Goal: Transaction & Acquisition: Book appointment/travel/reservation

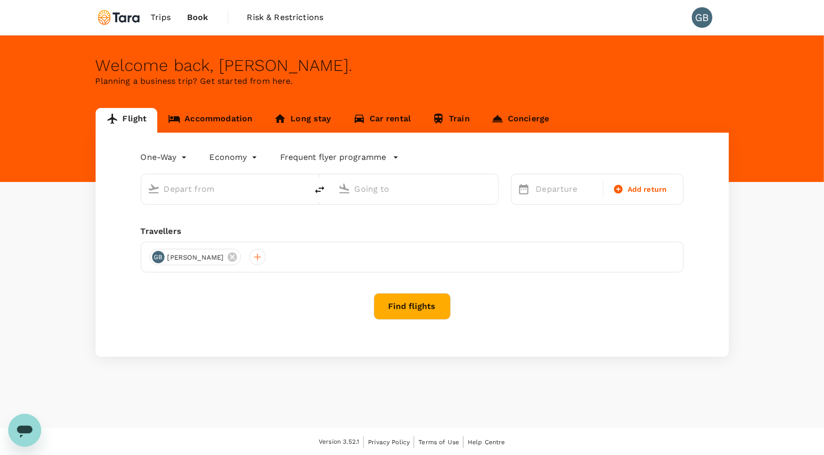
type input "roundtrip"
type input "Sibulan (DGT)"
type input "Singapore Changi (SIN)"
type input "Sibulan (DGT)"
type input "Singapore Changi (SIN)"
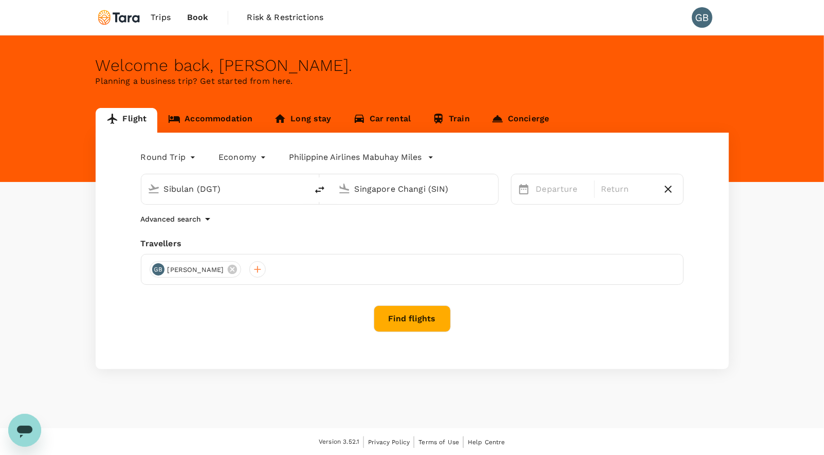
drag, startPoint x: 229, startPoint y: 189, endPoint x: 139, endPoint y: 190, distance: 90.5
click at [139, 190] on div "Sibulan (DGT) Singapore Changi (SIN)" at bounding box center [314, 182] width 370 height 43
click at [193, 159] on body "Trips Book Risk & Restrictions GB Welcome back , Golda . Planning a business tr…" at bounding box center [412, 228] width 824 height 456
click at [173, 184] on li "One-Way" at bounding box center [169, 181] width 62 height 19
type input "oneway"
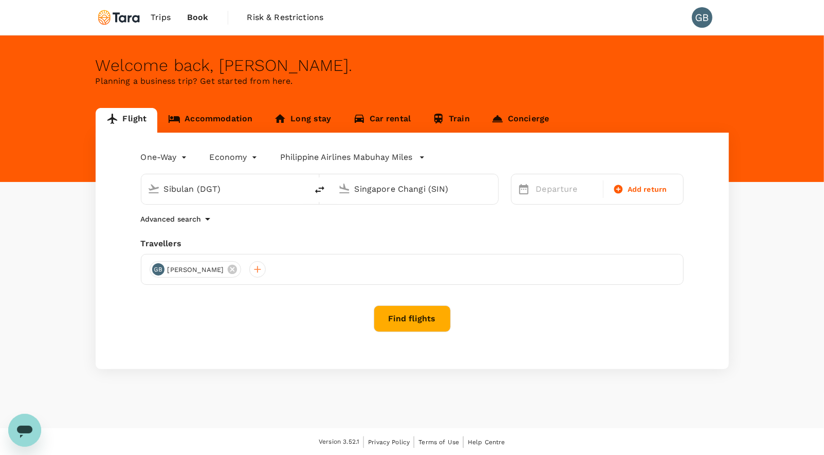
click at [366, 159] on p "Philippine Airlines Mabuhay Miles" at bounding box center [346, 157] width 133 height 12
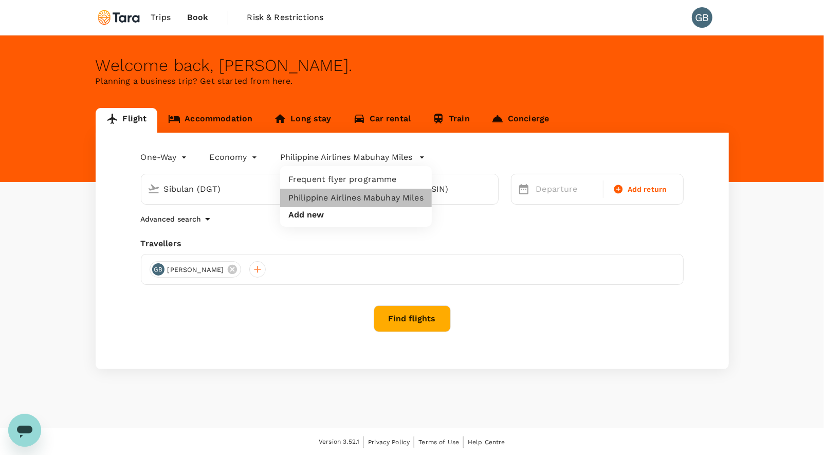
click at [355, 197] on li "Philippine Airlines Mabuhay Miles" at bounding box center [356, 198] width 152 height 19
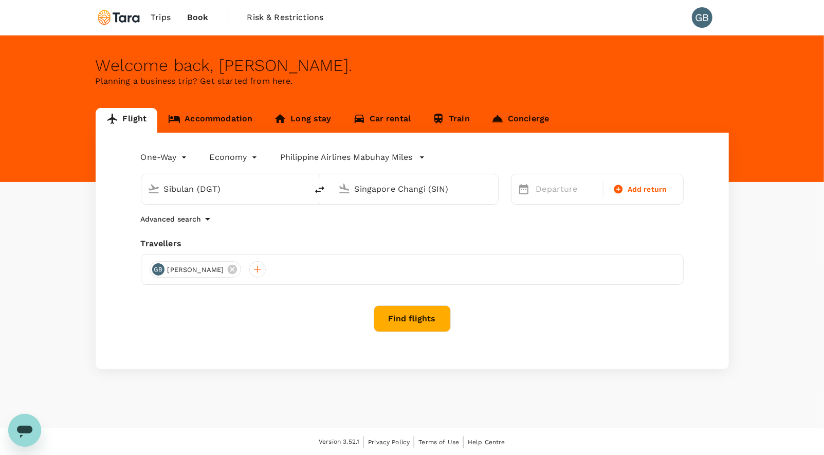
drag, startPoint x: 230, startPoint y: 189, endPoint x: 81, endPoint y: 189, distance: 149.7
click at [81, 189] on div "Flight Accommodation Long stay Car rental Train Concierge One-Way oneway Econom…" at bounding box center [412, 238] width 824 height 261
click at [165, 229] on p "Ninoy Aquino Intl" at bounding box center [239, 229] width 180 height 10
type input "Ninoy Aquino Intl (MNL)"
drag, startPoint x: 458, startPoint y: 191, endPoint x: 323, endPoint y: 188, distance: 134.8
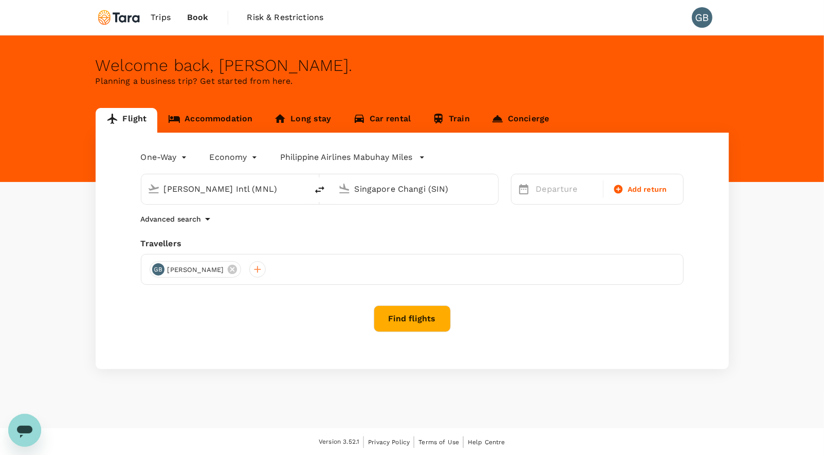
click at [323, 188] on div "Ninoy Aquino Intl (MNL) Singapore Changi (SIN)" at bounding box center [320, 189] width 358 height 31
click at [382, 227] on p "Mactan-Cebu Intl" at bounding box center [430, 229] width 181 height 10
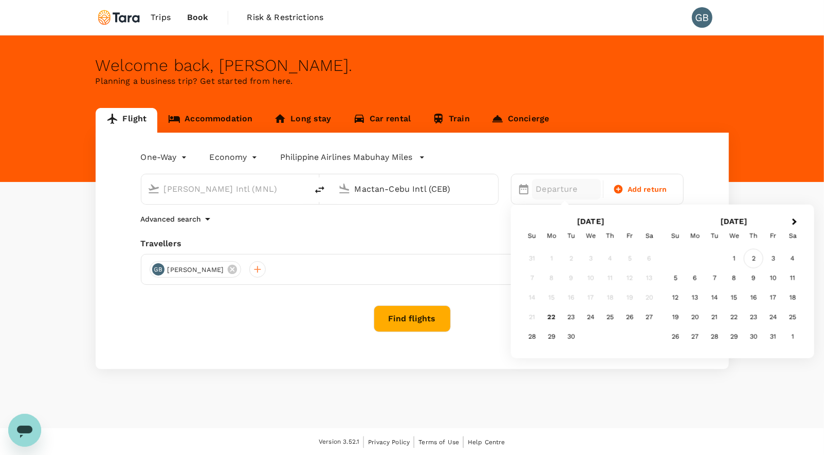
type input "Mactan-Cebu Intl (CEB)"
click at [756, 259] on div "2" at bounding box center [754, 259] width 20 height 20
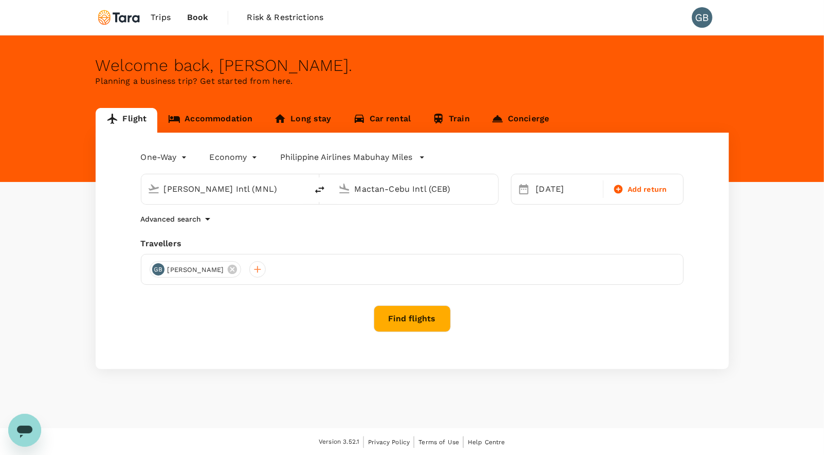
click at [437, 313] on button "Find flights" at bounding box center [412, 318] width 77 height 27
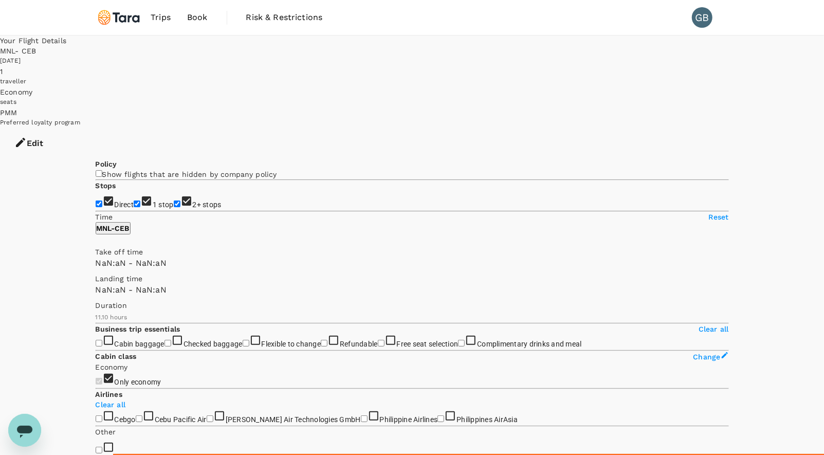
type input "SGD"
type input "1440"
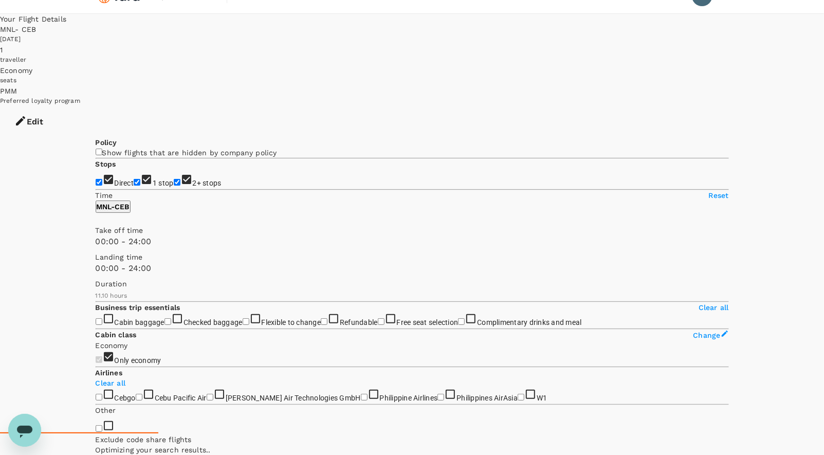
scroll to position [31, 0]
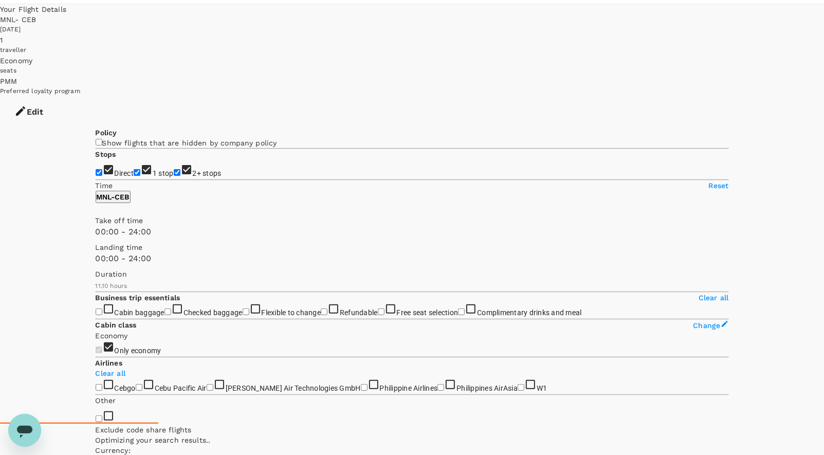
click at [717, 455] on icon "Open" at bounding box center [723, 464] width 12 height 12
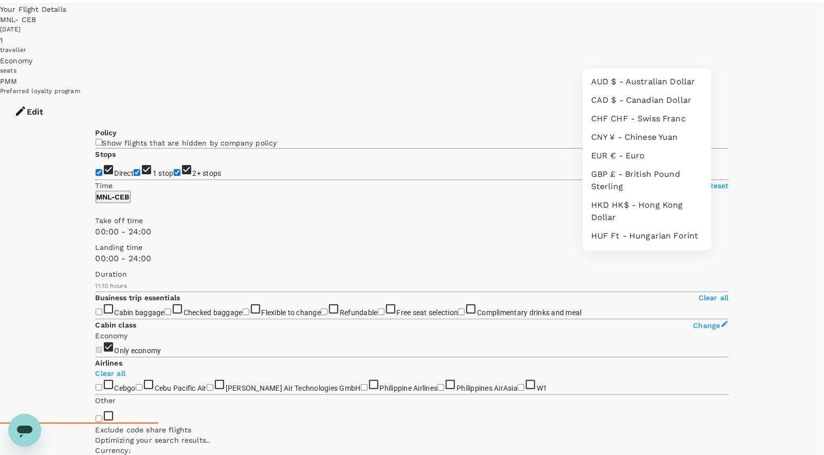
scroll to position [192, 0]
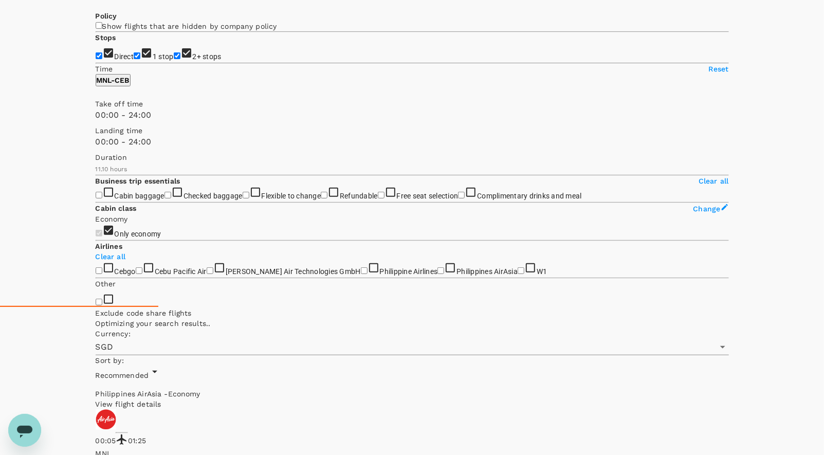
scroll to position [258, 0]
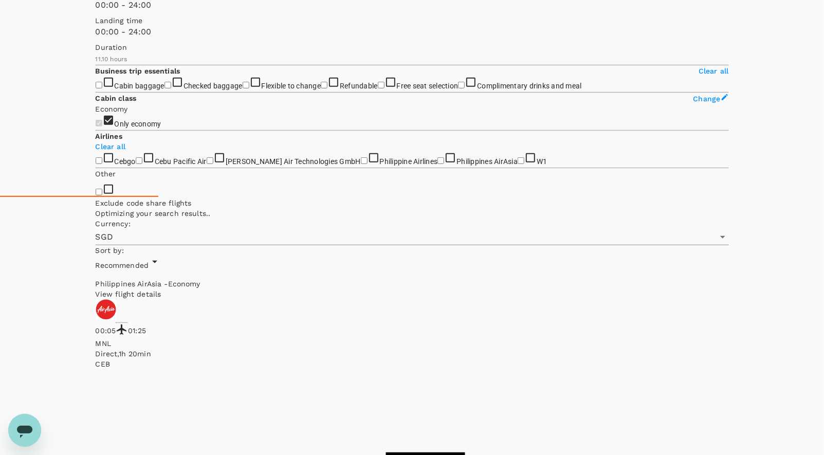
click at [165, 88] on input "Checked baggage" at bounding box center [168, 85] width 7 height 7
checkbox input "true"
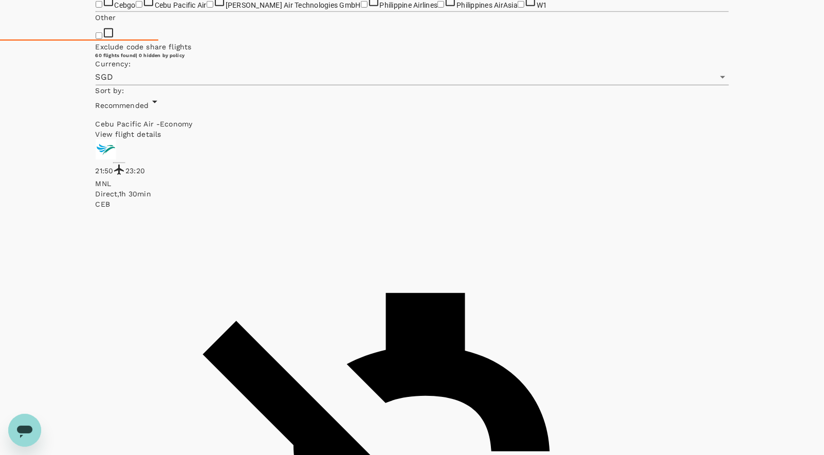
scroll to position [423, 0]
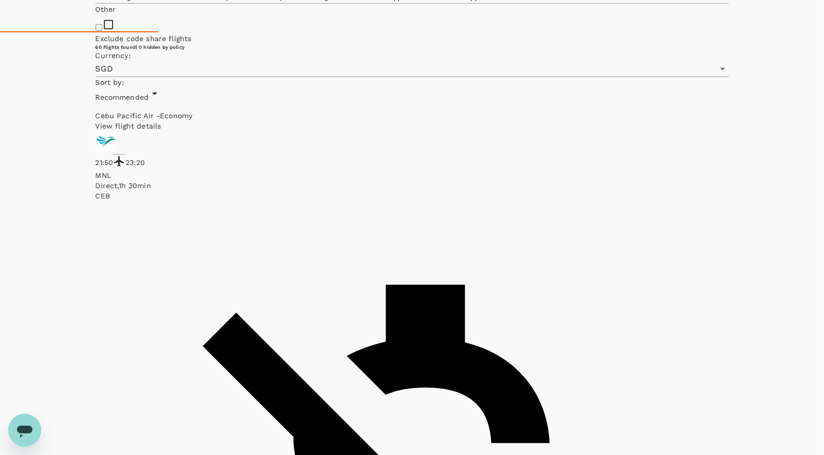
checkbox input "true"
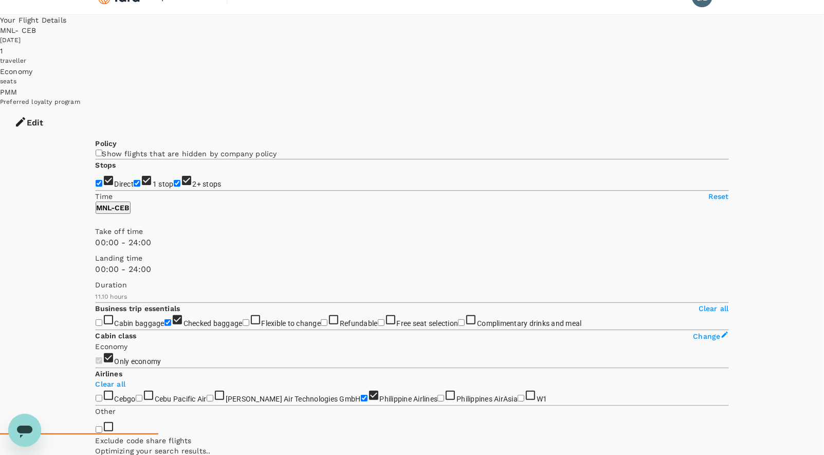
scroll to position [0, 0]
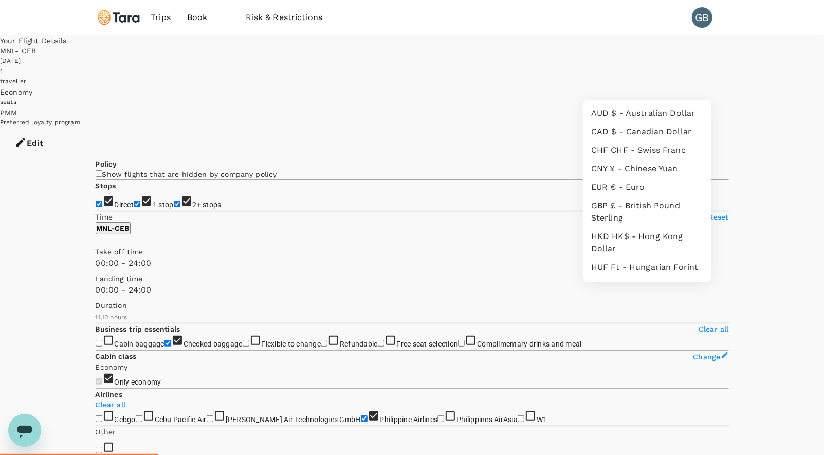
scroll to position [192, 0]
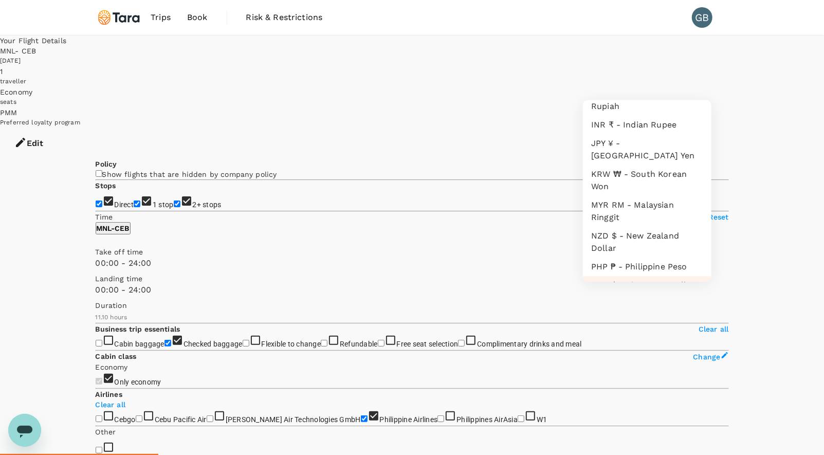
click at [605, 258] on li "PHP ₱ - Philippine Peso" at bounding box center [647, 267] width 129 height 19
type input "PHP"
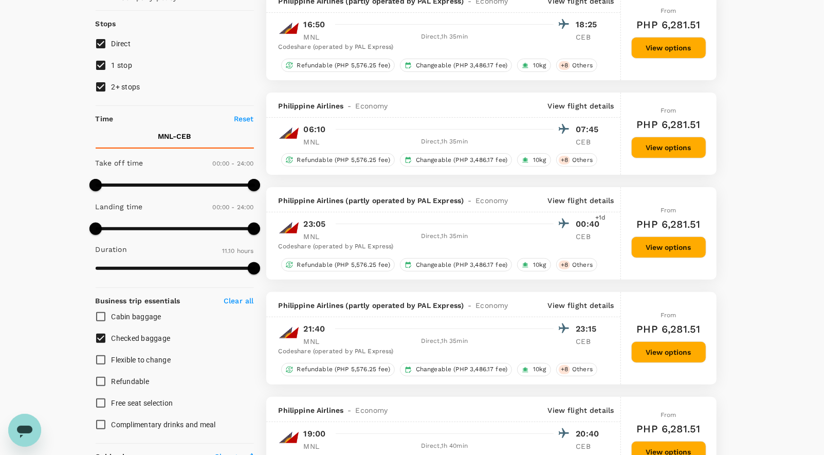
scroll to position [122, 0]
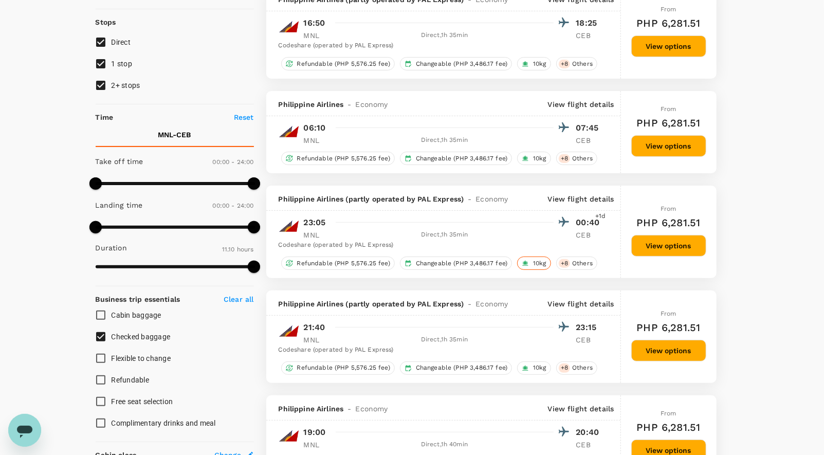
click at [536, 260] on span "10kg" at bounding box center [540, 263] width 22 height 9
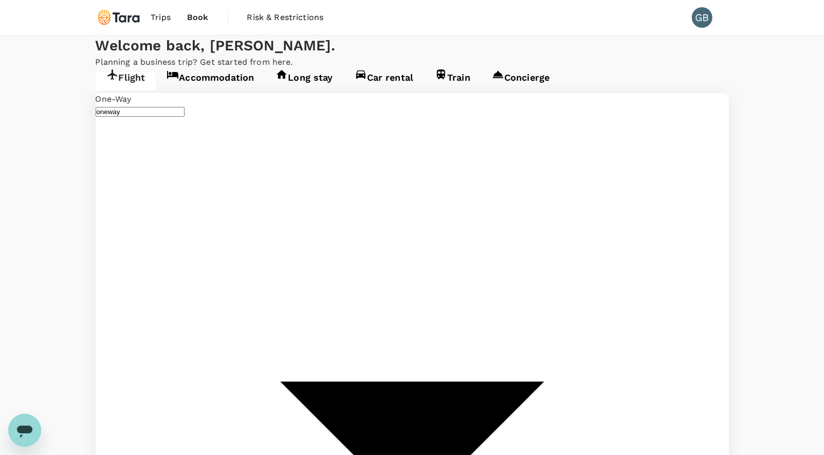
type input "Ninoy Aquino Intl (MNL)"
type input "Mactan-Cebu Intl (CEB)"
type input "Ninoy Aquino Intl (MNL)"
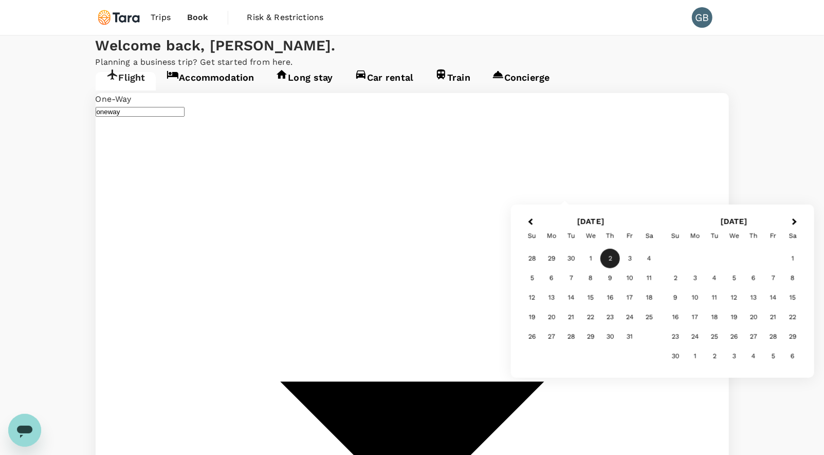
type input "Sibulan (DGT)"
click at [613, 257] on div "2" at bounding box center [611, 259] width 20 height 20
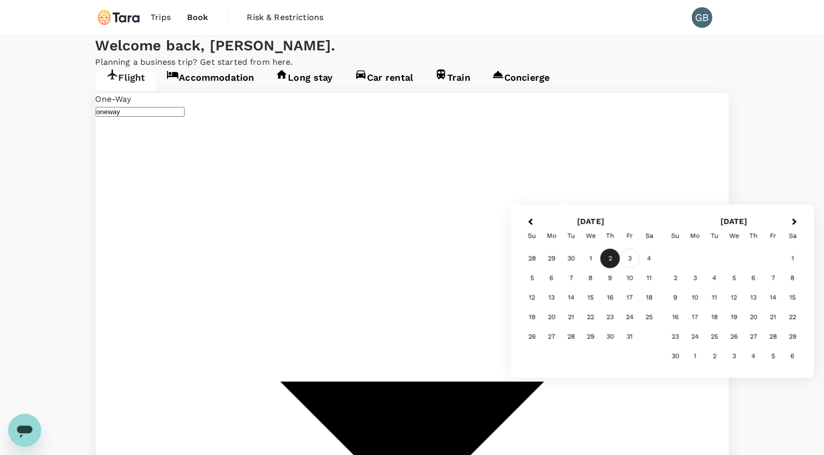
click at [630, 261] on div "3" at bounding box center [630, 259] width 20 height 20
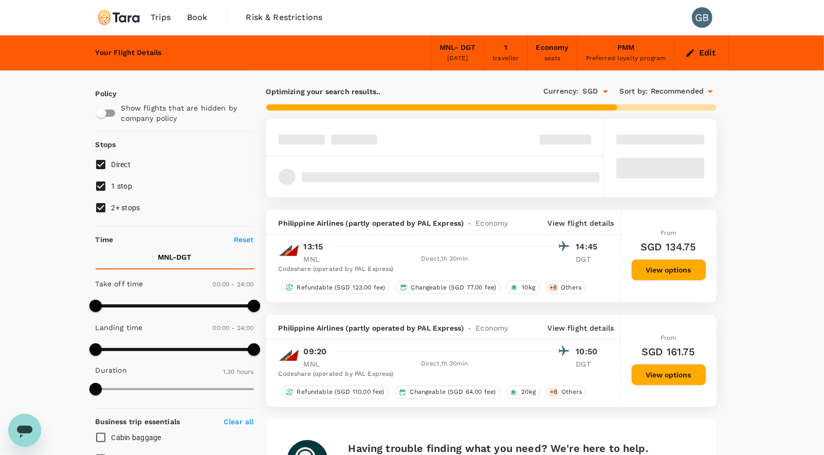
click at [605, 93] on icon "Open" at bounding box center [606, 91] width 12 height 12
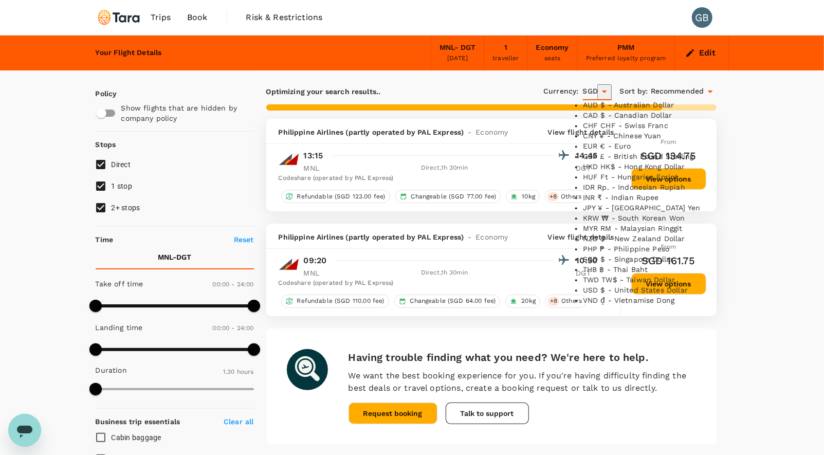
scroll to position [192, 0]
click at [659, 265] on li "SGD $ - Singapore Dollar" at bounding box center [647, 260] width 129 height 10
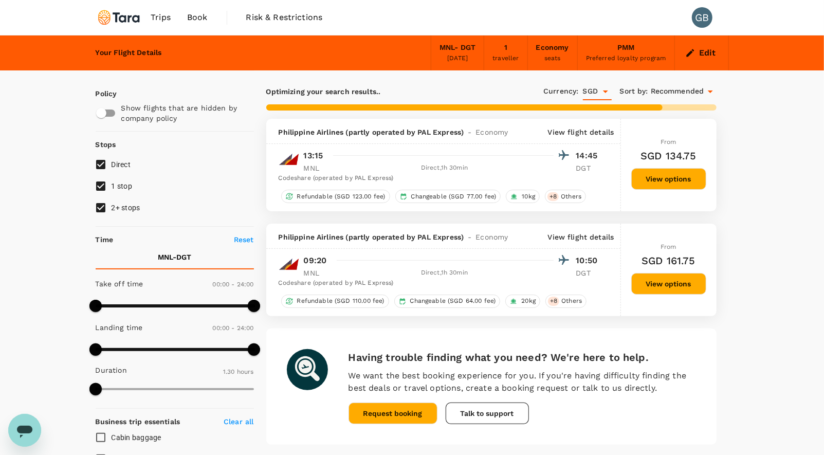
type input "565"
checkbox input "false"
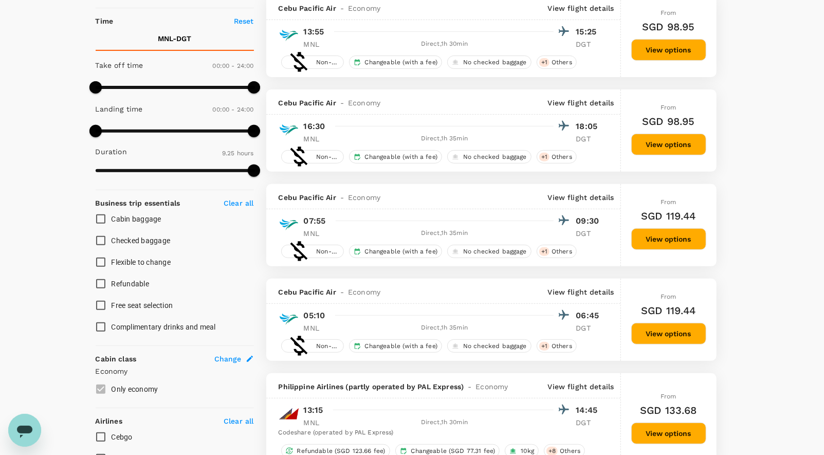
scroll to position [227, 0]
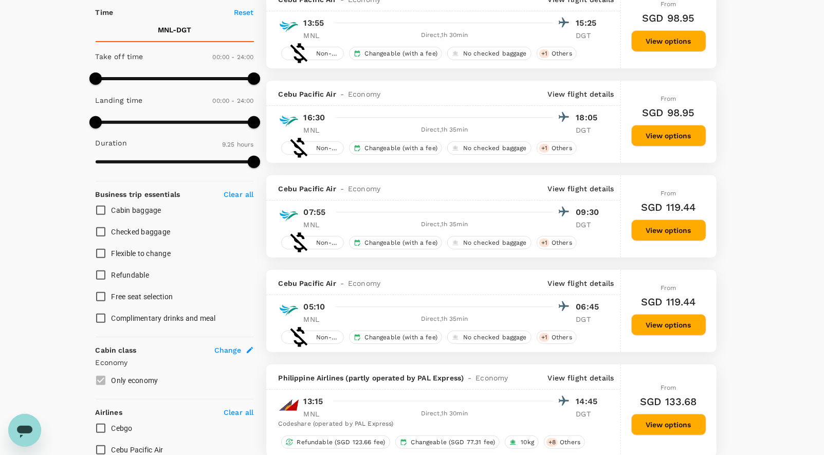
click at [100, 231] on input "Checked baggage" at bounding box center [101, 232] width 22 height 22
checkbox input "true"
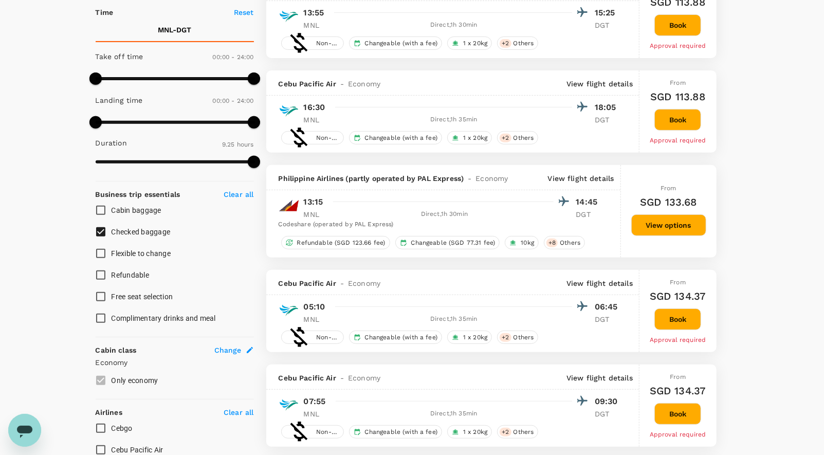
click at [101, 252] on input "Flexible to change" at bounding box center [101, 254] width 22 height 22
checkbox input "true"
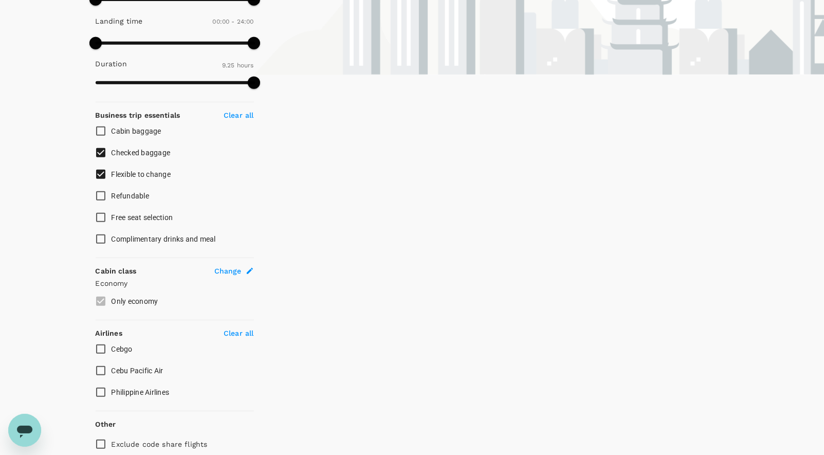
scroll to position [348, 0]
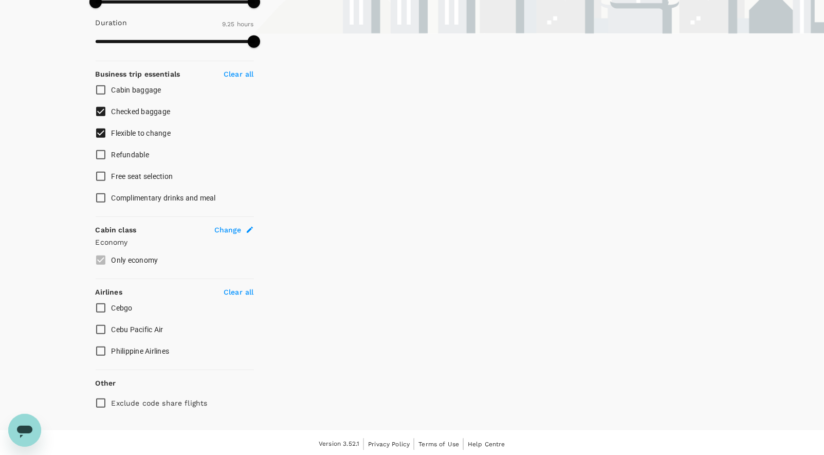
click at [99, 348] on input "Philippine Airlines" at bounding box center [101, 351] width 22 height 22
checkbox input "true"
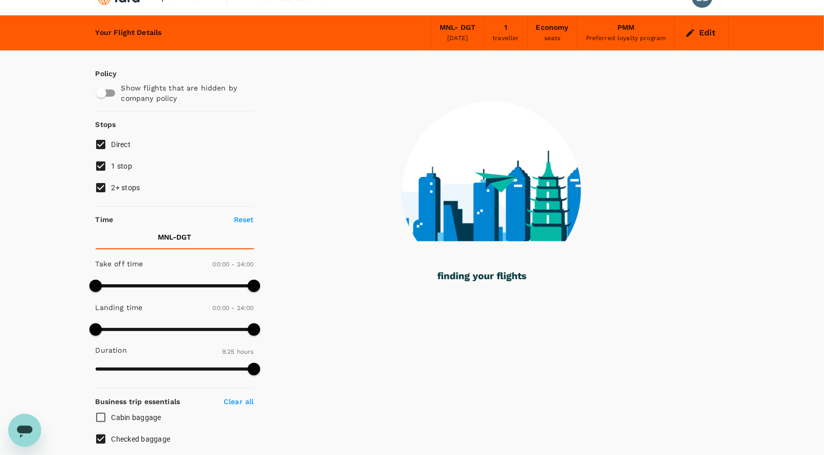
scroll to position [0, 0]
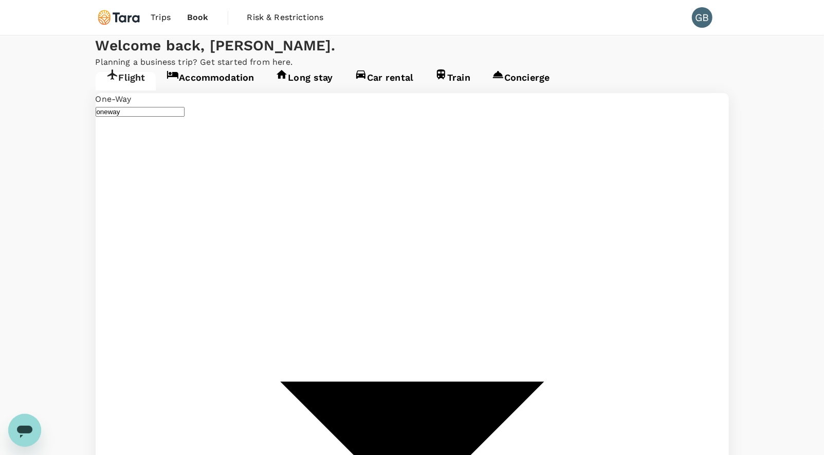
type input "Ninoy Aquino Intl (MNL)"
type input "Sibulan (DGT)"
type input "Ninoy Aquino Intl (MNL)"
type input "Sibulan (DGT)"
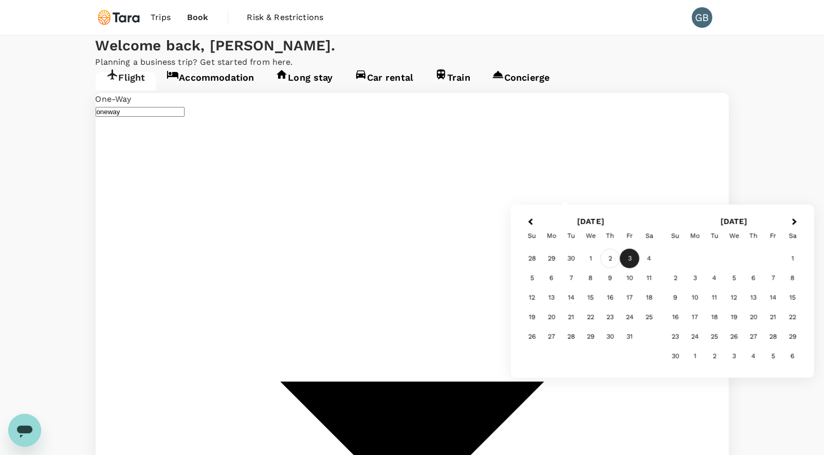
type input "Mactan-Cebu Intl (CEB)"
click at [610, 258] on div "2" at bounding box center [611, 259] width 20 height 20
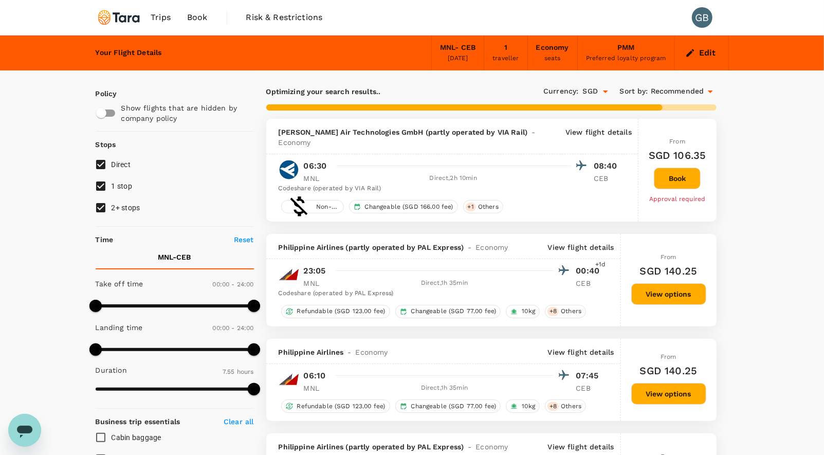
type input "670"
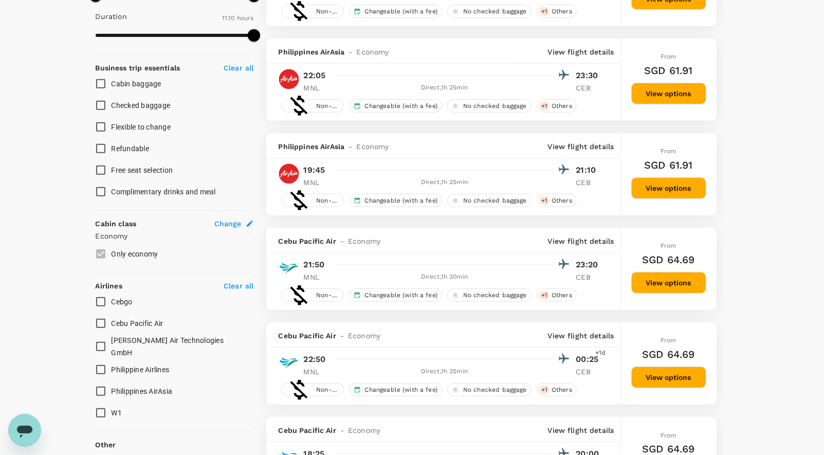
scroll to position [352, 0]
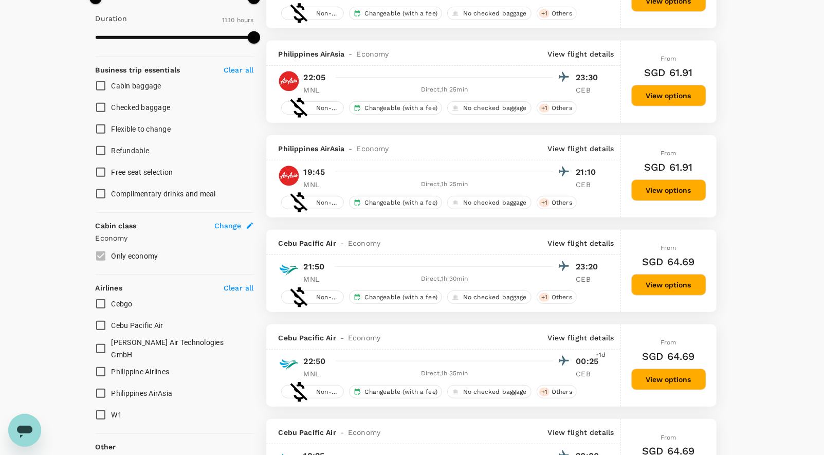
click at [101, 105] on input "Checked baggage" at bounding box center [101, 108] width 22 height 22
checkbox input "true"
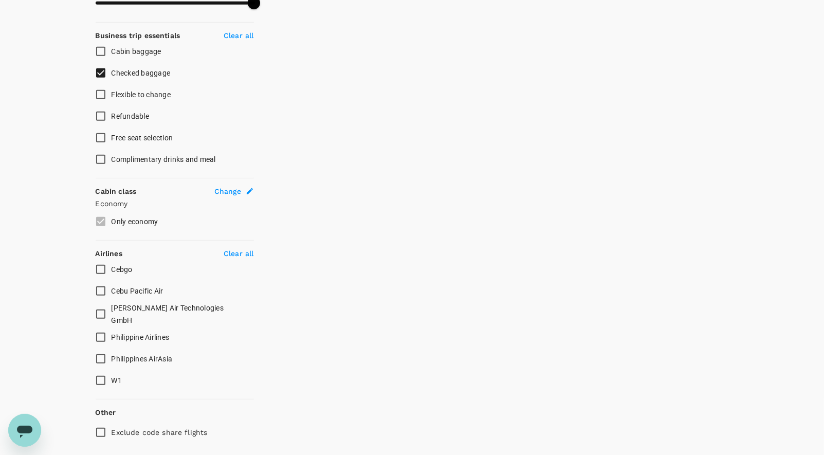
scroll to position [412, 0]
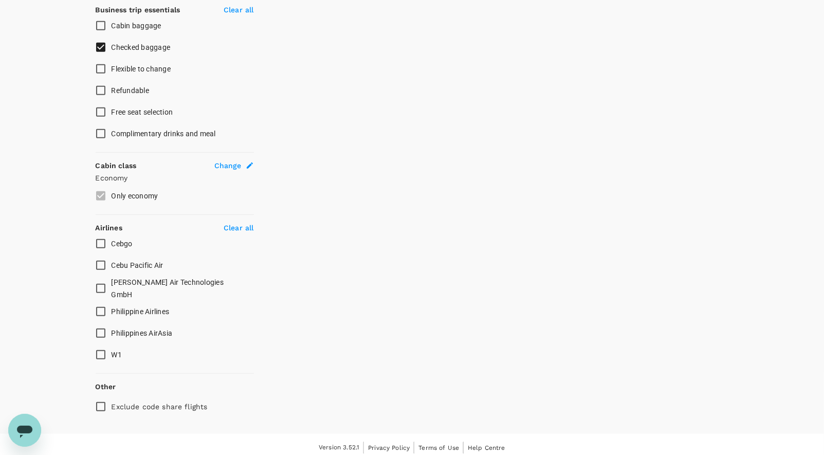
click at [102, 307] on input "Philippine Airlines" at bounding box center [101, 312] width 22 height 22
checkbox input "true"
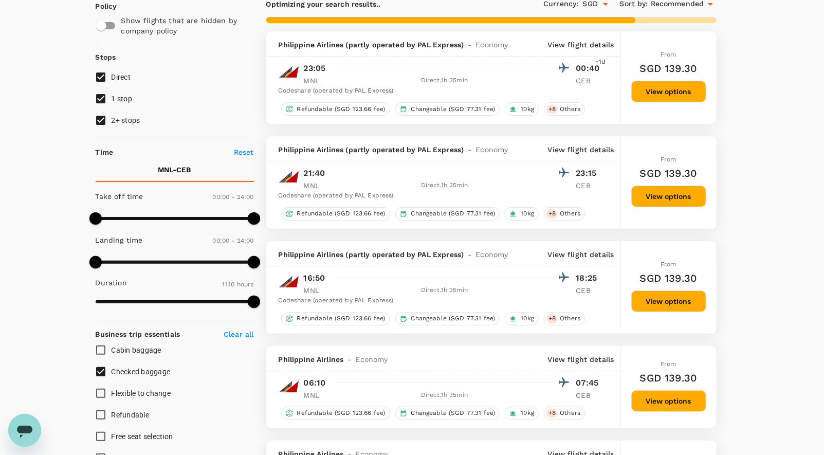
scroll to position [0, 0]
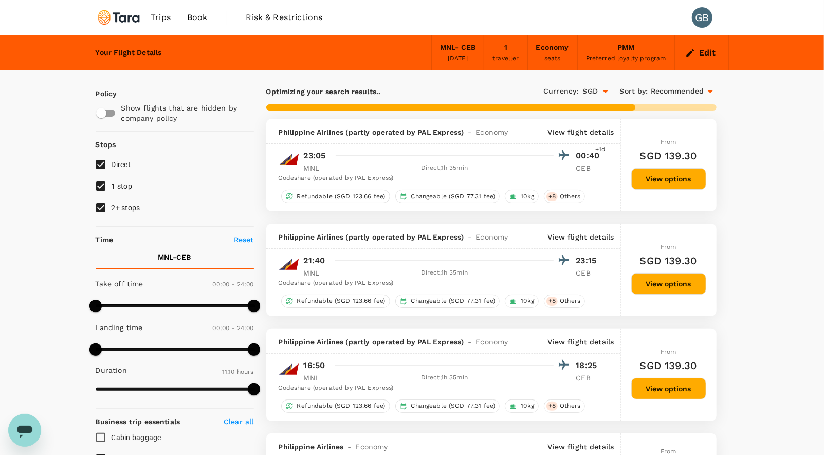
click at [605, 92] on icon "Open" at bounding box center [605, 92] width 5 height 3
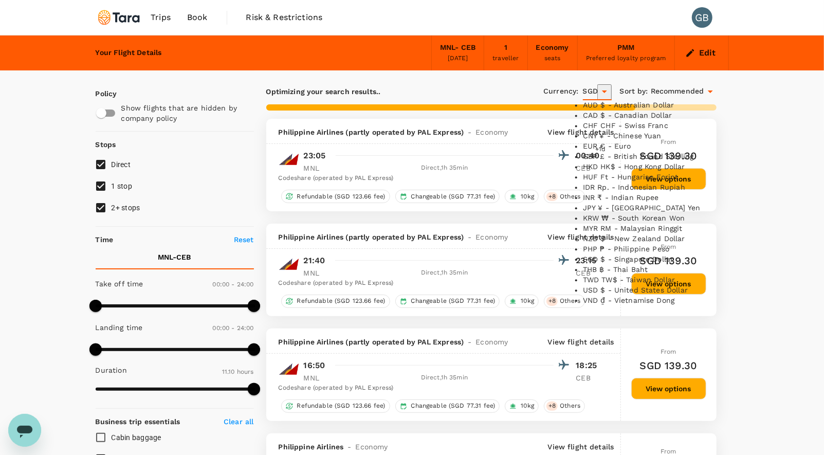
scroll to position [192, 0]
click at [605, 255] on li "PHP ₱ - Philippine Peso" at bounding box center [647, 249] width 129 height 10
type input "PHP"
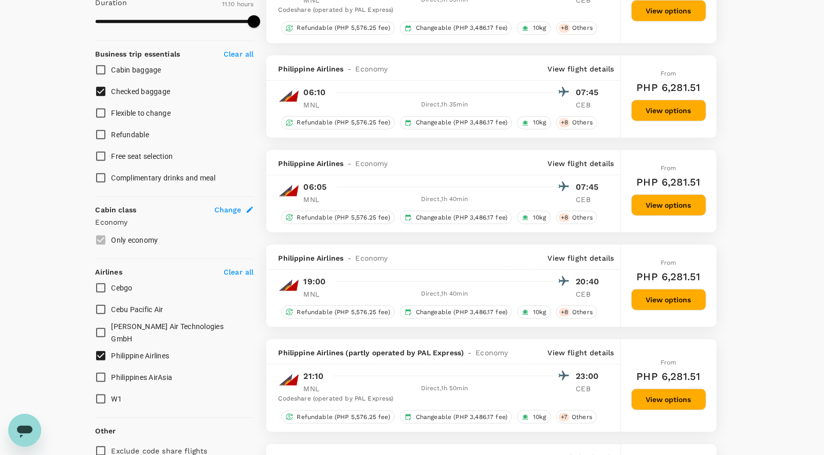
scroll to position [392, 0]
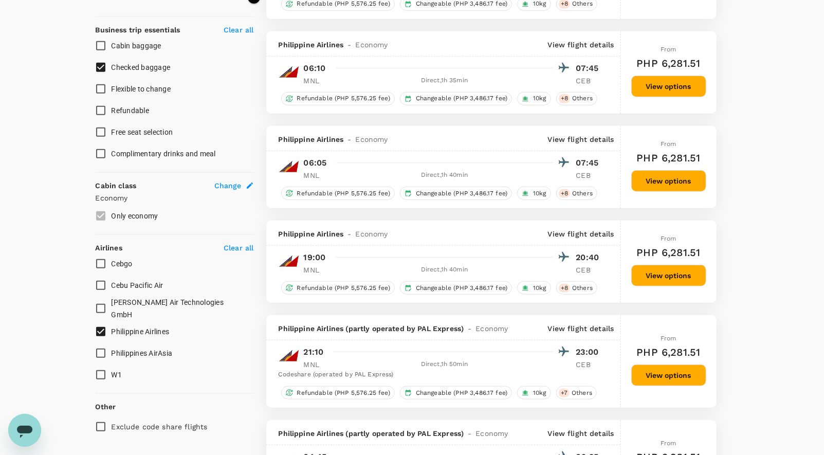
click at [101, 286] on input "Cebu Pacific Air" at bounding box center [101, 286] width 22 height 22
checkbox input "true"
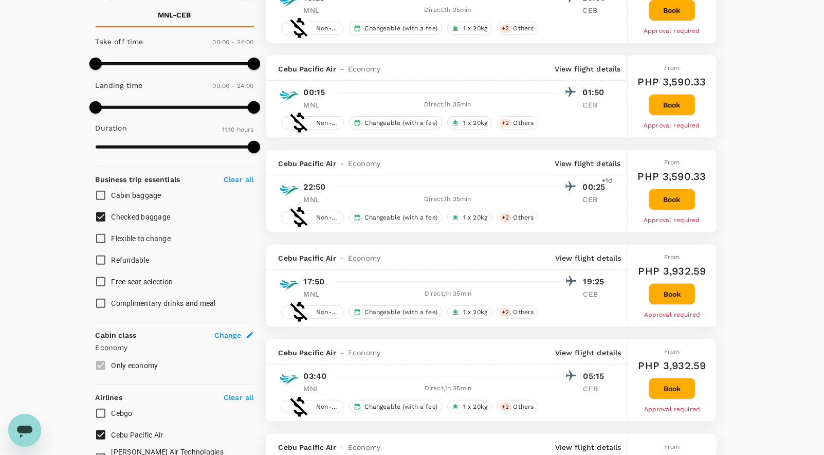
scroll to position [245, 0]
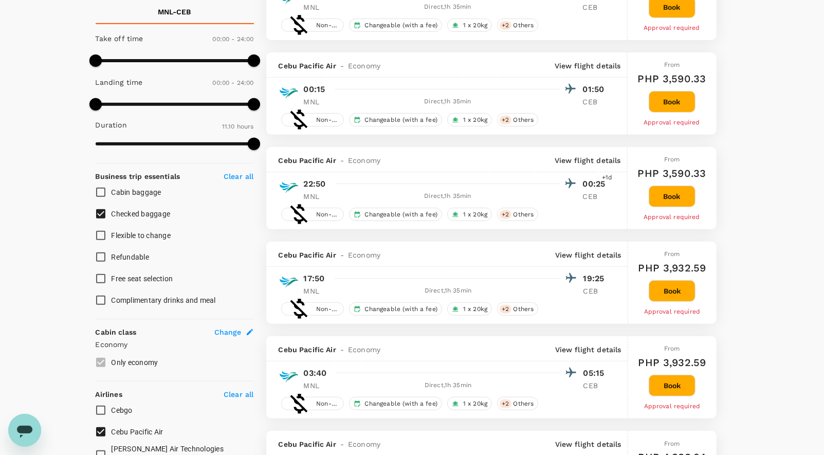
click at [684, 191] on button "Book" at bounding box center [672, 197] width 47 height 22
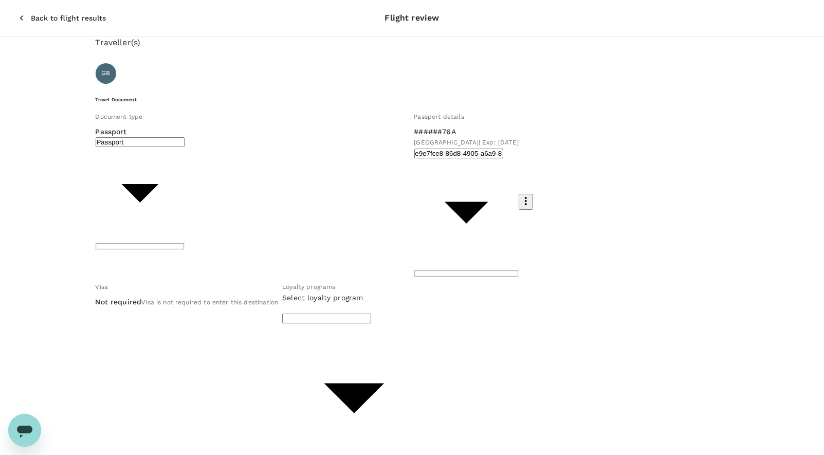
type input "9b978822-4779-4897-880a-17c8504d3706"
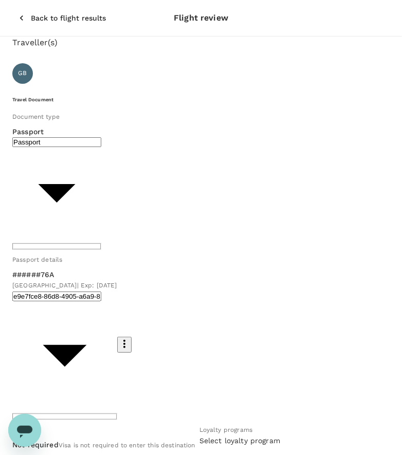
paste textarea "The ANC event, The Clean Energy Shift: Powering a Green Economy with Renewable …"
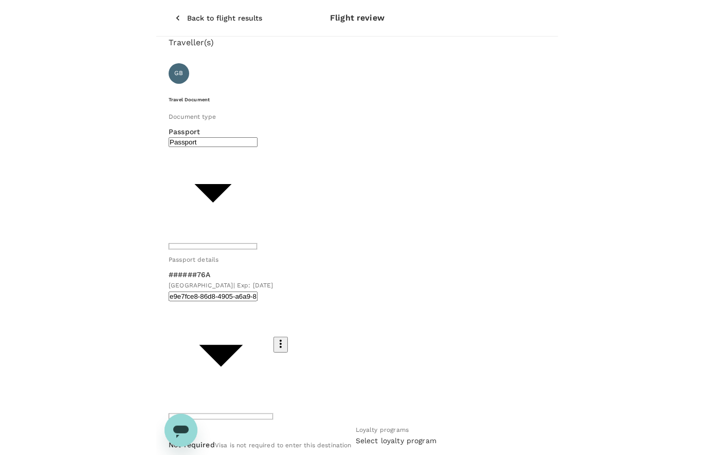
scroll to position [415, 0]
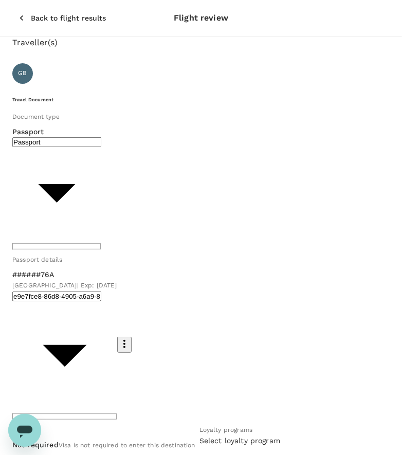
type textarea "The ANC event, The Clean Energy Shift: Powering a Green Economy with Renewable …"
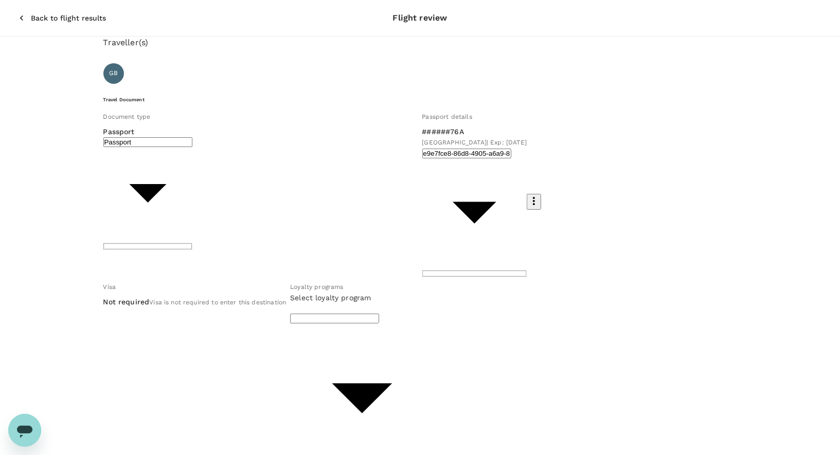
scroll to position [69, 0]
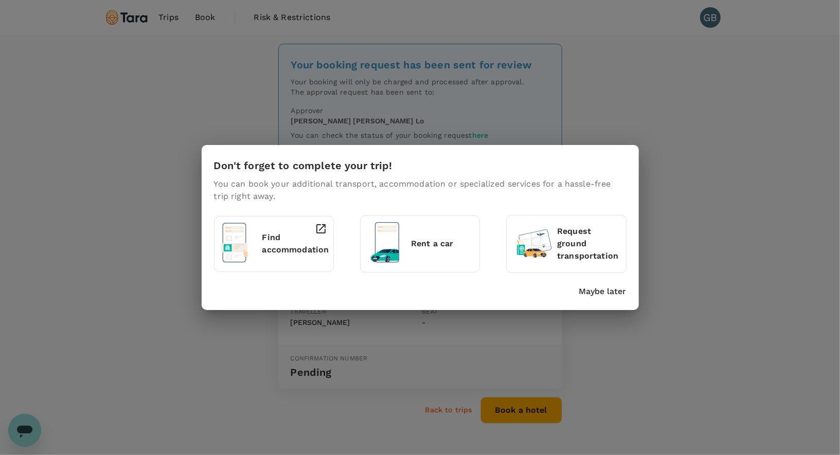
click at [546, 408] on div "Don't forget to complete your trip! You can book your additional transport, acc…" at bounding box center [420, 227] width 840 height 455
click at [284, 246] on p "Find accommodation" at bounding box center [295, 243] width 67 height 25
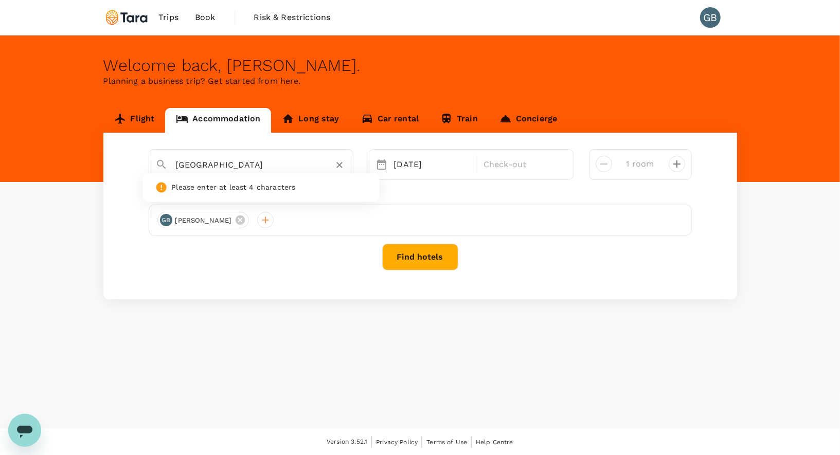
click at [282, 169] on input "[GEOGRAPHIC_DATA]" at bounding box center [247, 165] width 142 height 16
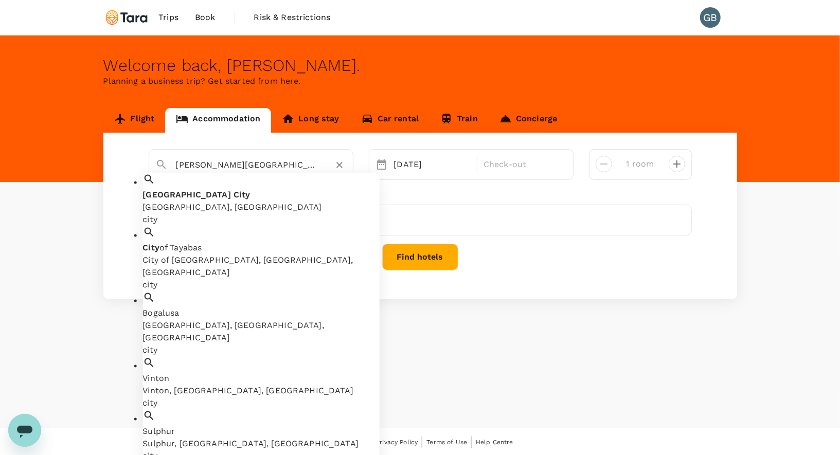
click at [280, 202] on div "[GEOGRAPHIC_DATA], [GEOGRAPHIC_DATA]" at bounding box center [260, 208] width 237 height 12
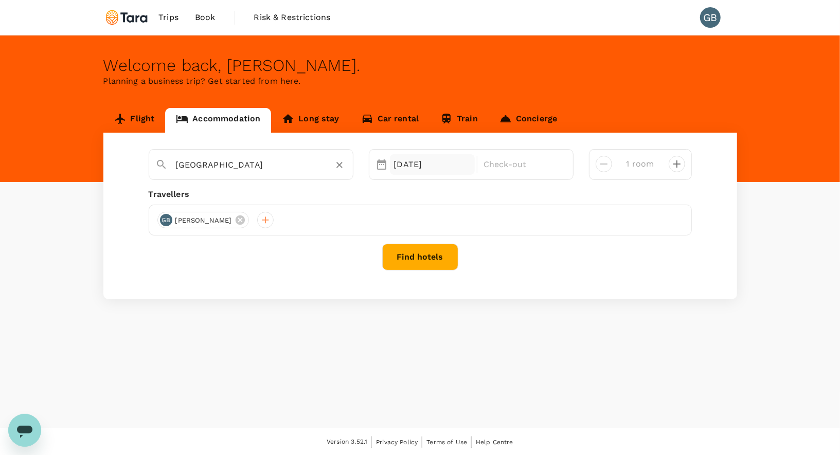
type input "[GEOGRAPHIC_DATA]"
click at [412, 164] on div "[DATE]" at bounding box center [432, 164] width 85 height 21
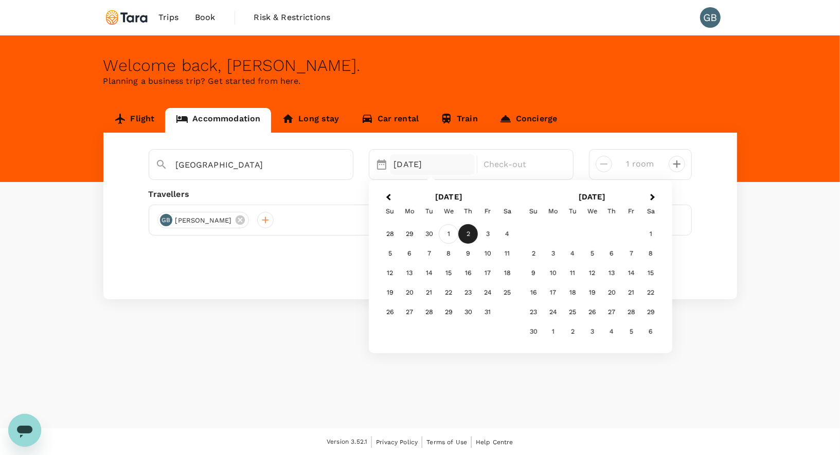
click at [449, 234] on div "1" at bounding box center [449, 235] width 20 height 20
click at [468, 234] on div "2" at bounding box center [468, 235] width 20 height 20
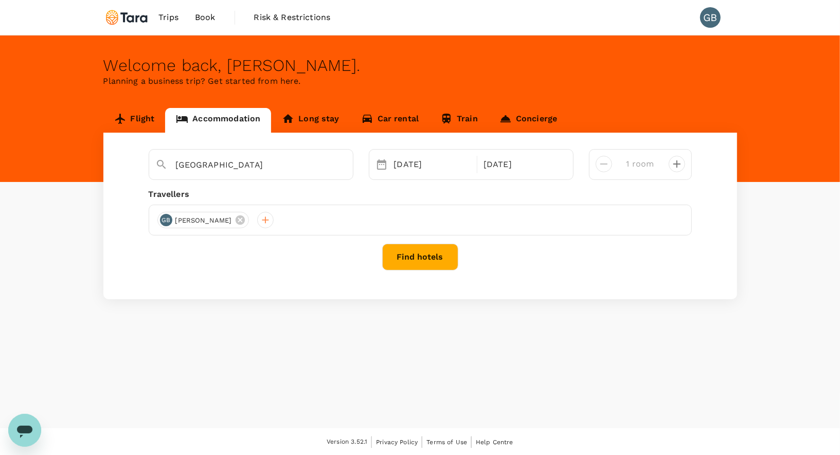
click at [439, 257] on button "Find hotels" at bounding box center [420, 257] width 76 height 27
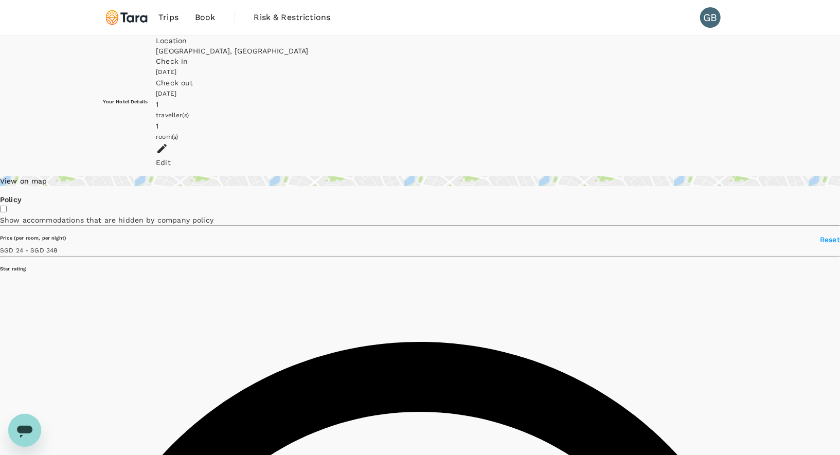
type input "348.19"
type input "22.19"
type input "499.32"
type input "20.32"
type input "499.32"
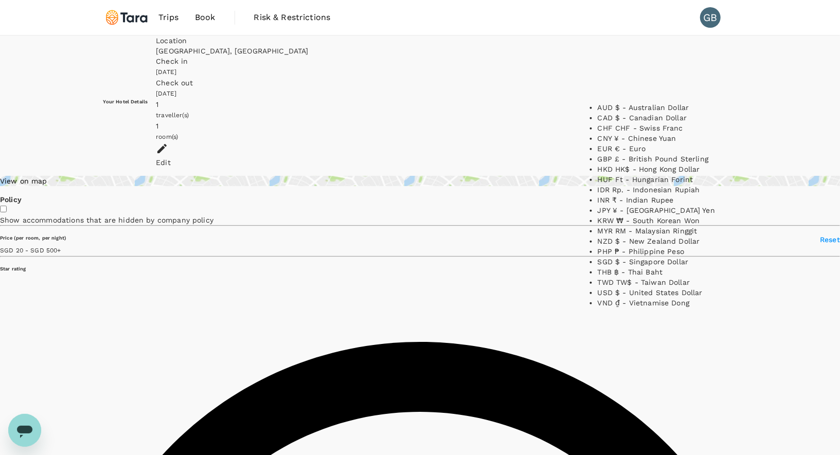
scroll to position [192, 0]
click at [621, 256] on li "PHP ₱ - Philippine Peso" at bounding box center [662, 251] width 129 height 10
type input "PHP"
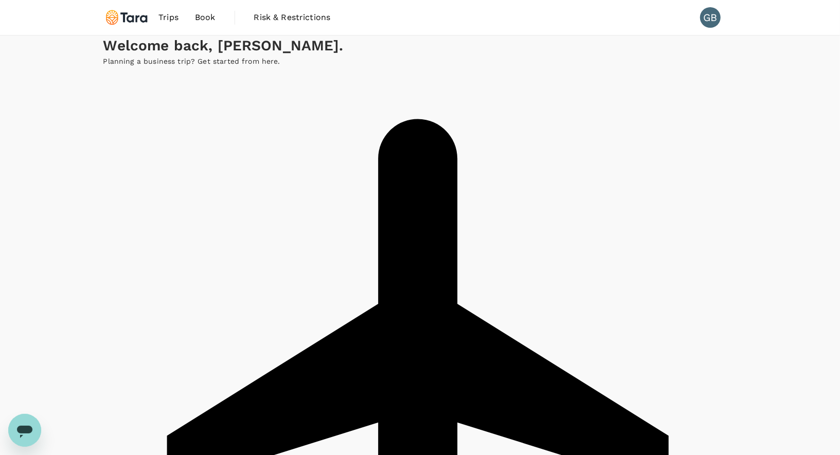
type input "[PERSON_NAME][GEOGRAPHIC_DATA]"
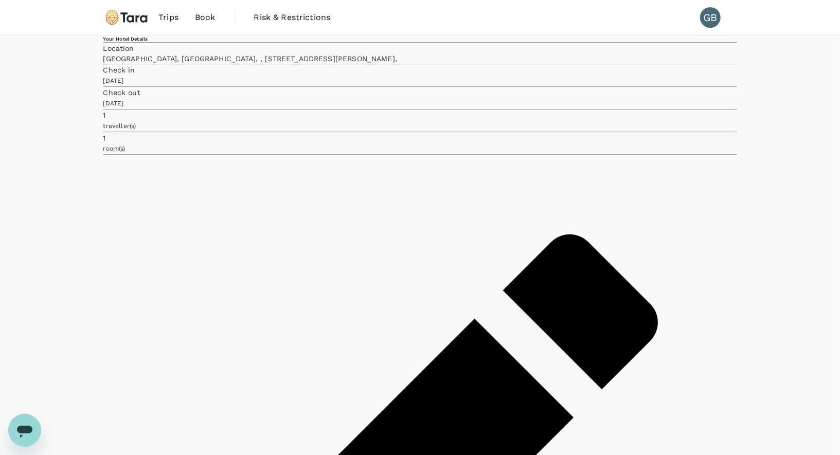
type input "173.02"
type input "38.84"
type input "172.84"
type input "31.84"
type input "172.84"
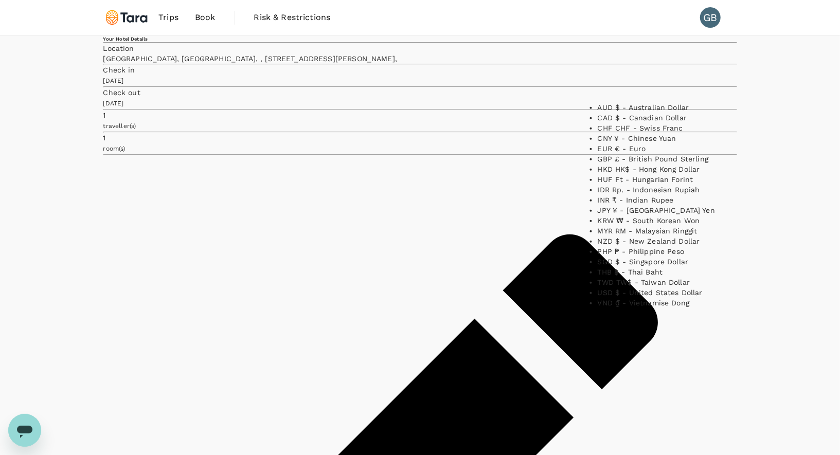
scroll to position [192, 0]
click at [628, 254] on li "PHP ₱ - Philippine Peso" at bounding box center [662, 251] width 129 height 10
type input "PHP"
type input "172.84"
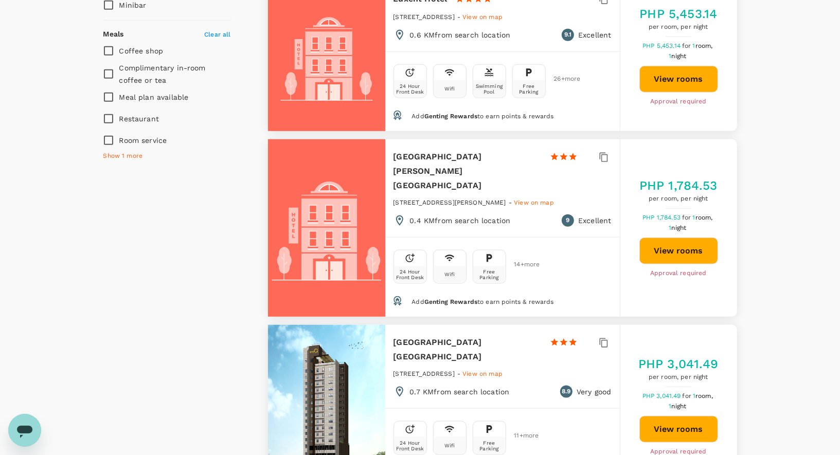
scroll to position [623, 0]
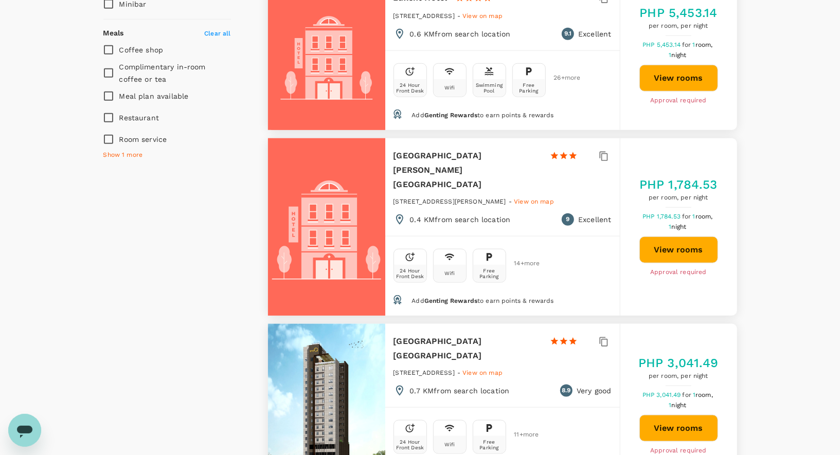
click at [699, 237] on button "View rooms" at bounding box center [678, 250] width 79 height 27
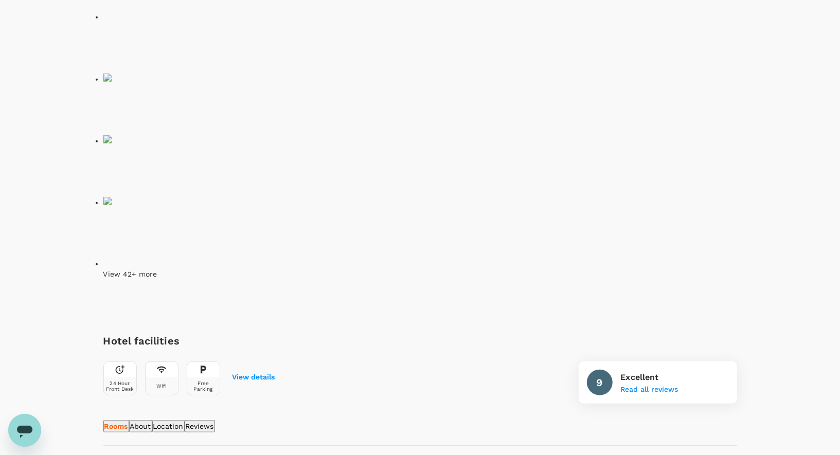
scroll to position [341, 0]
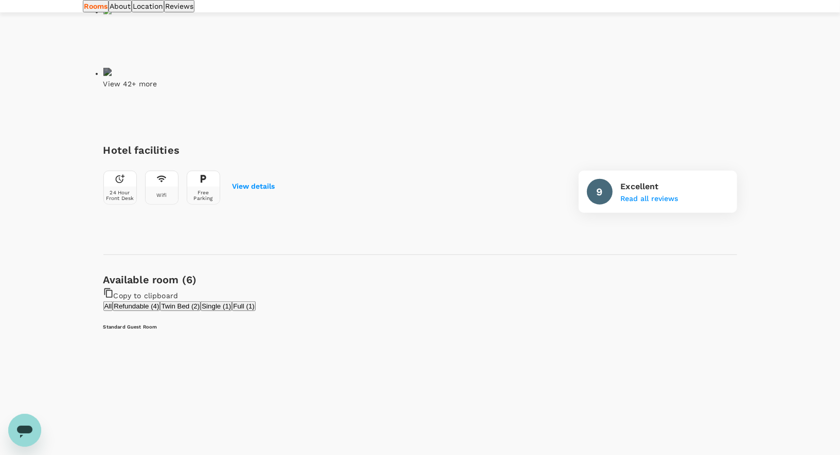
scroll to position [526, 0]
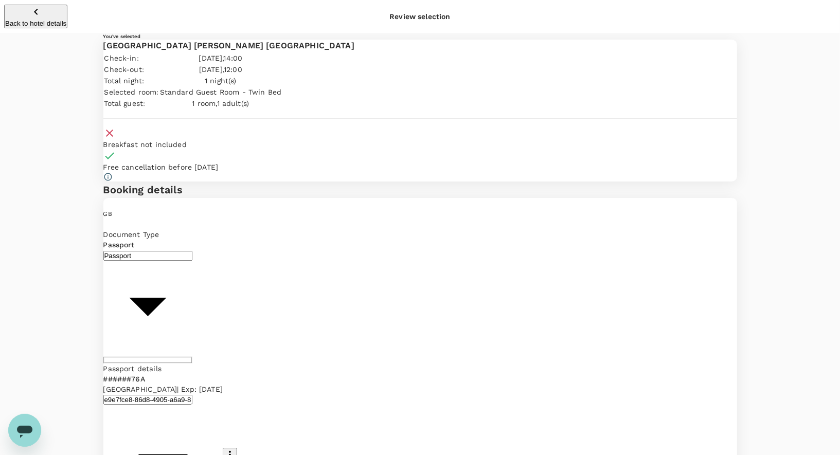
type input "9b978822-4779-4897-880a-17c8504d3706"
paste textarea "The ANC event, The Clean Energy Shift: Powering a Green Economy with Renewable …"
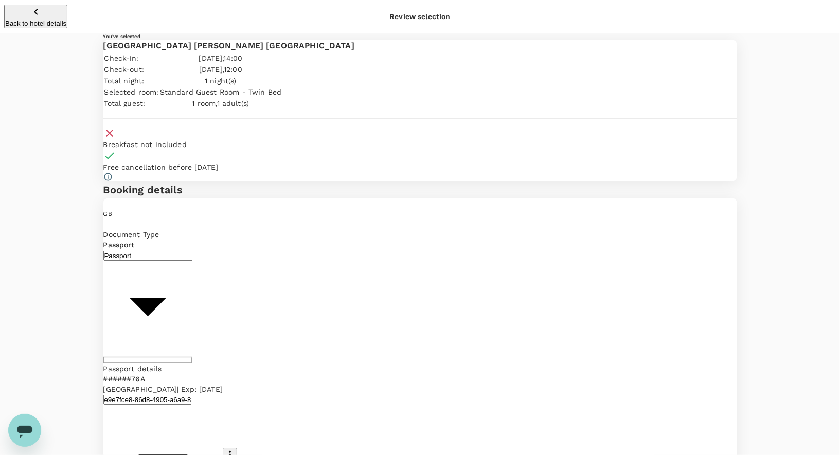
type textarea "The ANC event, The Clean Energy Shift: Powering a Green Economy with Renewable …"
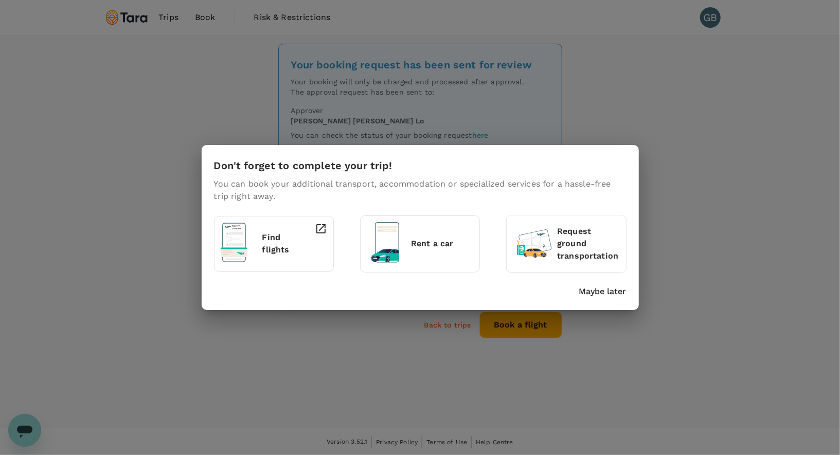
click at [667, 120] on div "Don't forget to complete your trip! You can book your additional transport, acc…" at bounding box center [420, 227] width 840 height 455
